Goal: Task Accomplishment & Management: Manage account settings

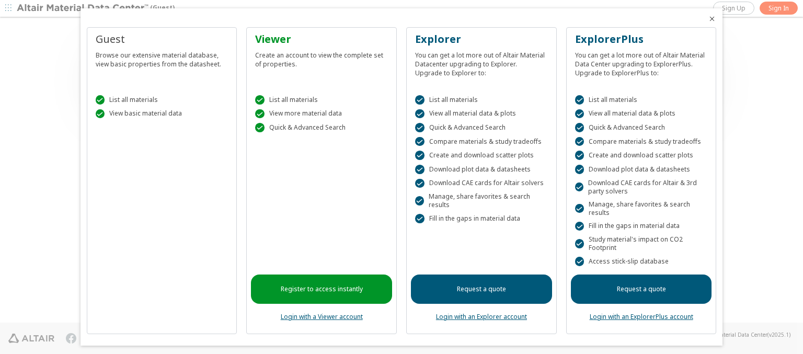
click at [708, 19] on icon "Close" at bounding box center [712, 19] width 8 height 8
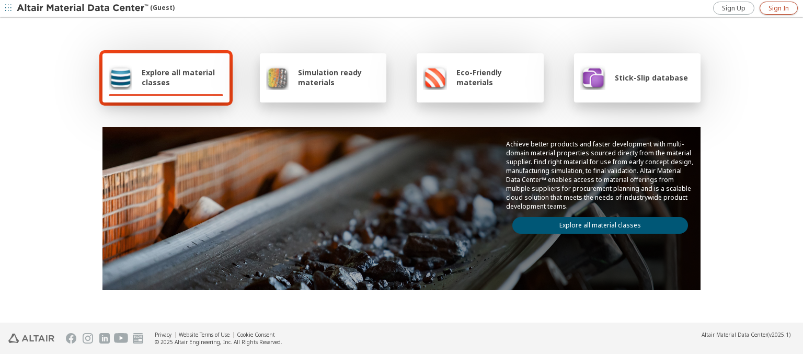
click at [779, 8] on span "Sign In" at bounding box center [779, 8] width 20 height 8
click at [83, 8] on img at bounding box center [83, 8] width 133 height 10
click at [178, 77] on span "Explore all material classes" at bounding box center [183, 77] width 82 height 20
click at [596, 223] on link "Explore all material classes" at bounding box center [601, 225] width 176 height 17
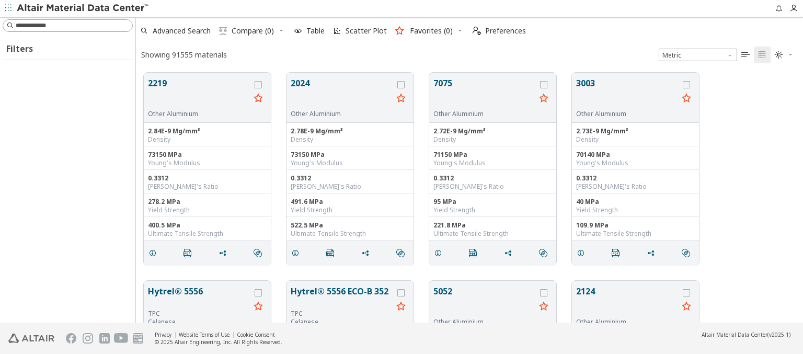
scroll to position [250, 659]
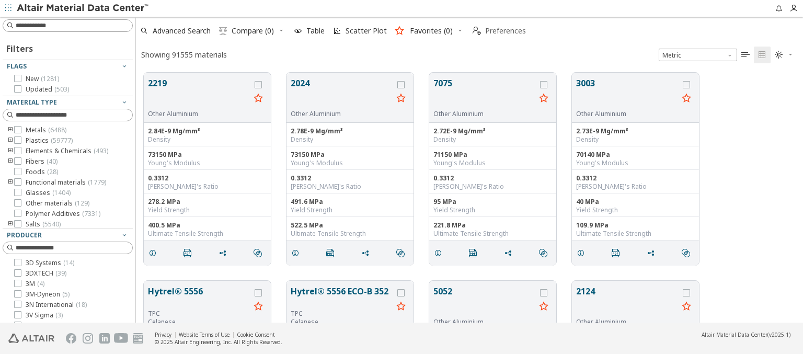
click at [496, 31] on span "Preferences" at bounding box center [505, 30] width 41 height 7
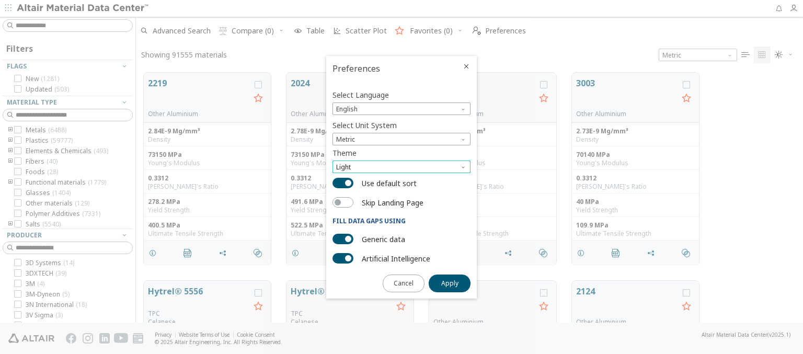
click at [402, 167] on span "Light" at bounding box center [402, 167] width 138 height 13
click at [344, 205] on span "Dark" at bounding box center [344, 205] width 14 height 8
click at [450, 282] on span "Apply" at bounding box center [449, 283] width 17 height 8
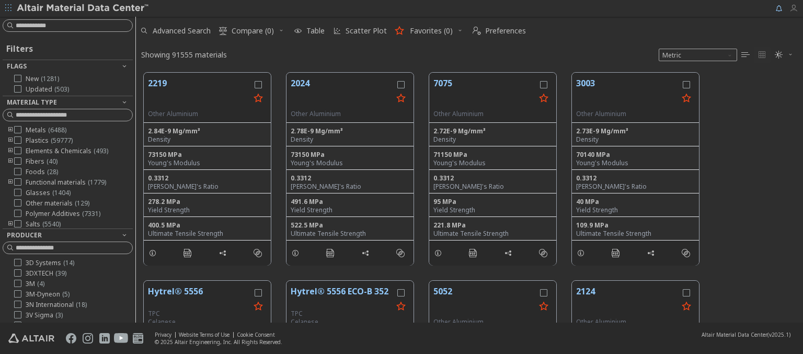
click at [796, 8] on icon "button" at bounding box center [794, 8] width 8 height 8
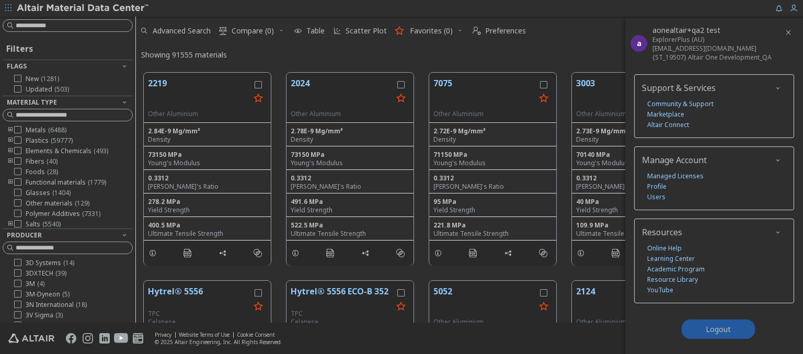
click at [718, 327] on span "Logout" at bounding box center [718, 329] width 25 height 10
